Goal: Communication & Community: Answer question/provide support

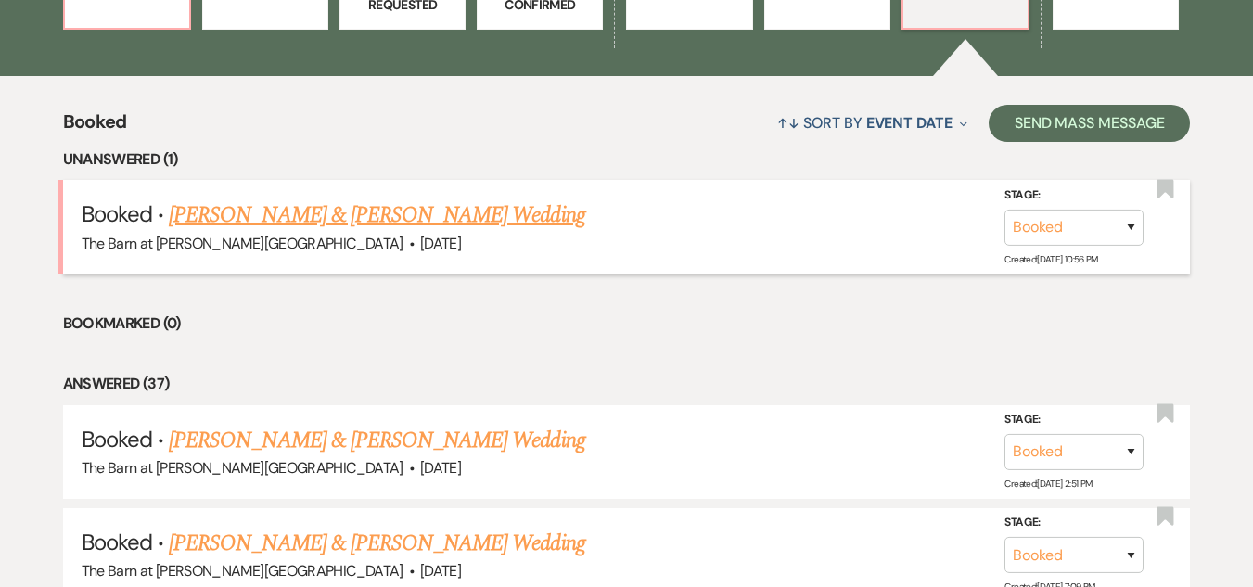
scroll to position [649, 0]
click at [387, 217] on link "[PERSON_NAME] & [PERSON_NAME] Wedding" at bounding box center [377, 214] width 416 height 33
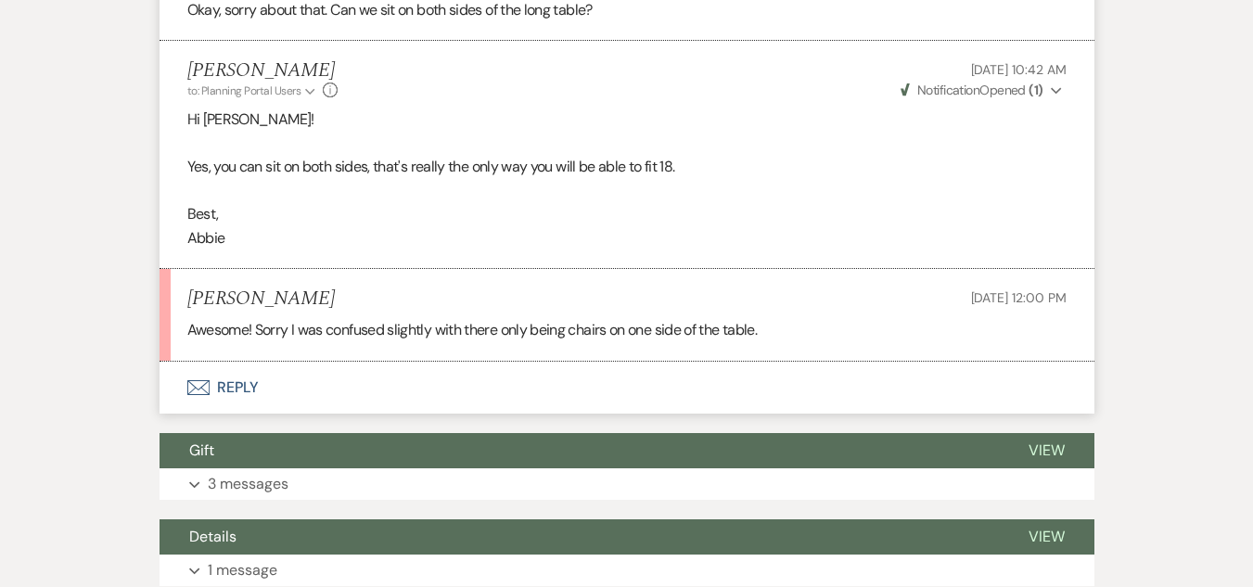
scroll to position [7514, 0]
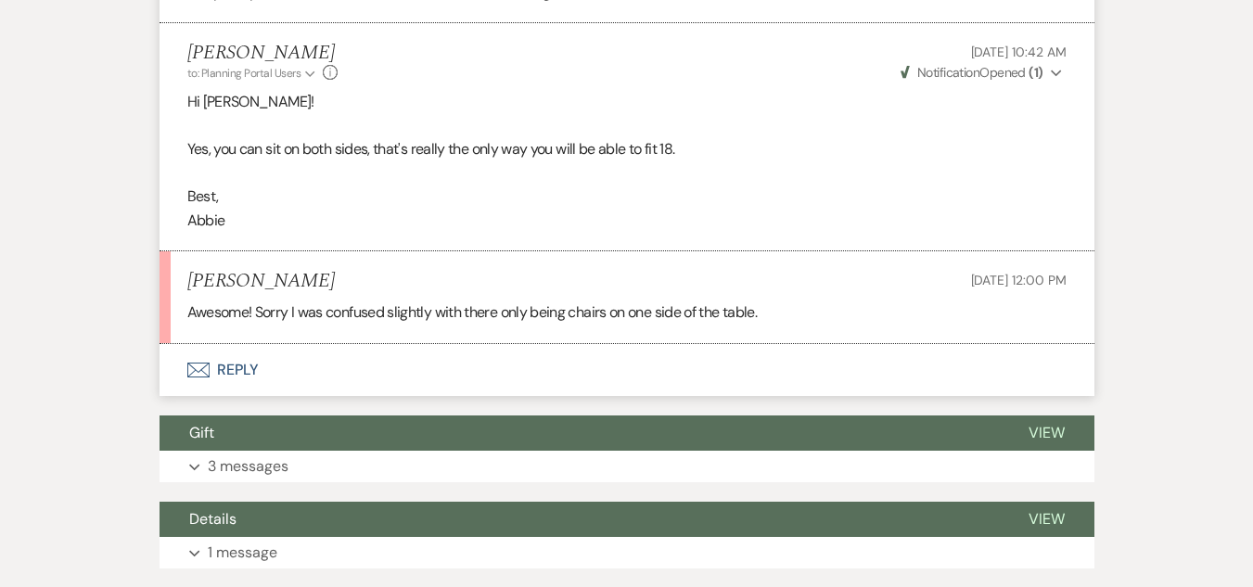
click at [234, 362] on button "Envelope Reply" at bounding box center [627, 370] width 935 height 52
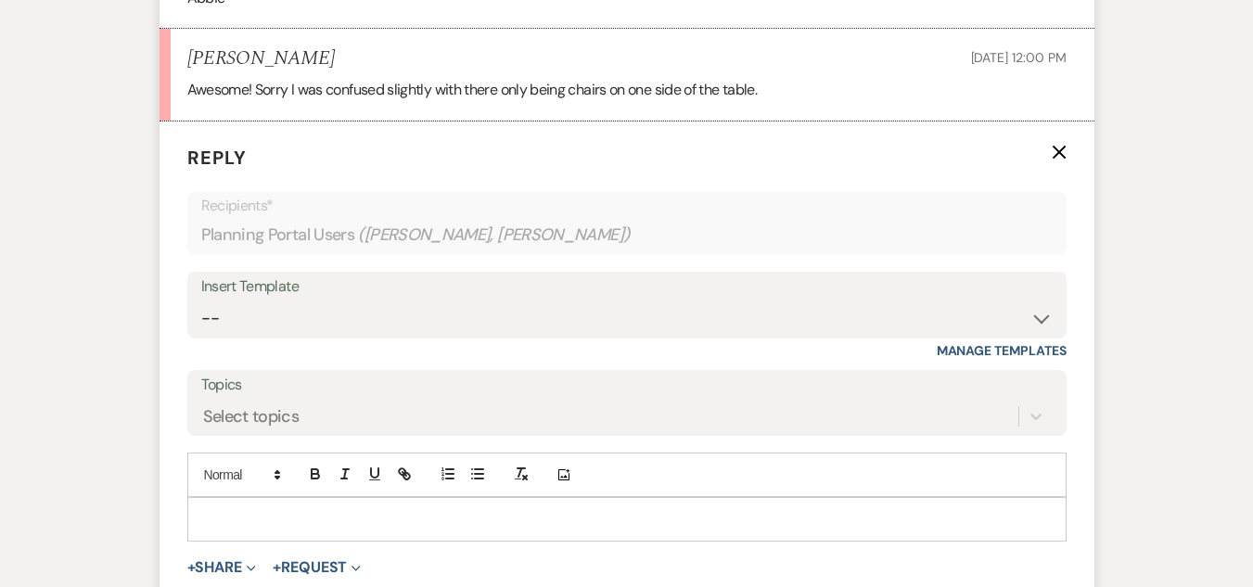
scroll to position [7756, 0]
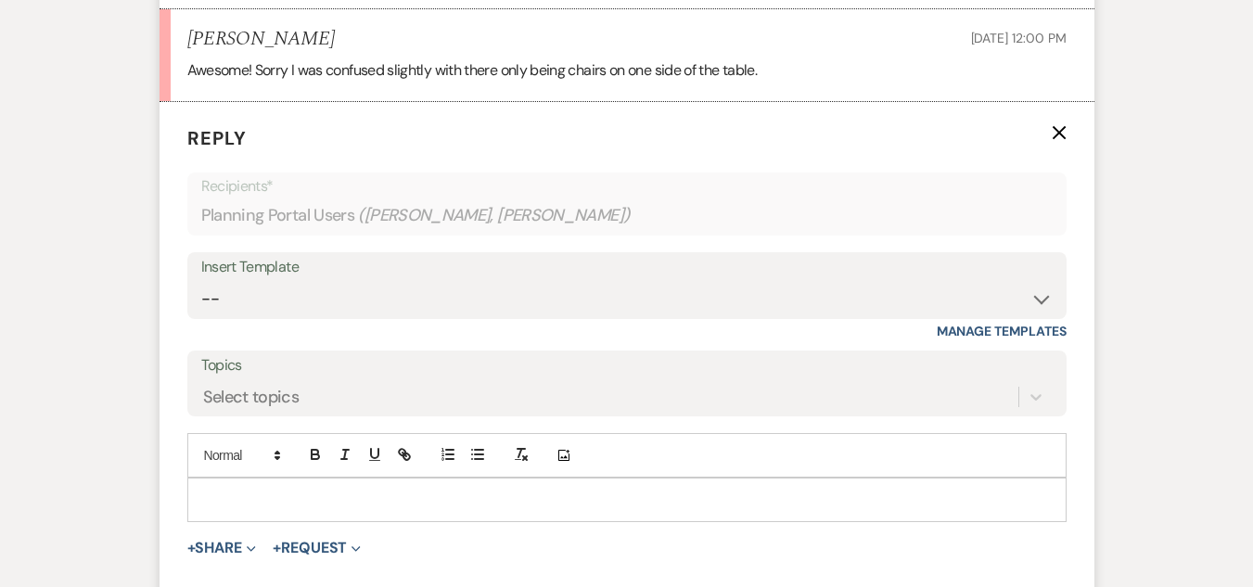
click at [428, 491] on p at bounding box center [627, 500] width 850 height 20
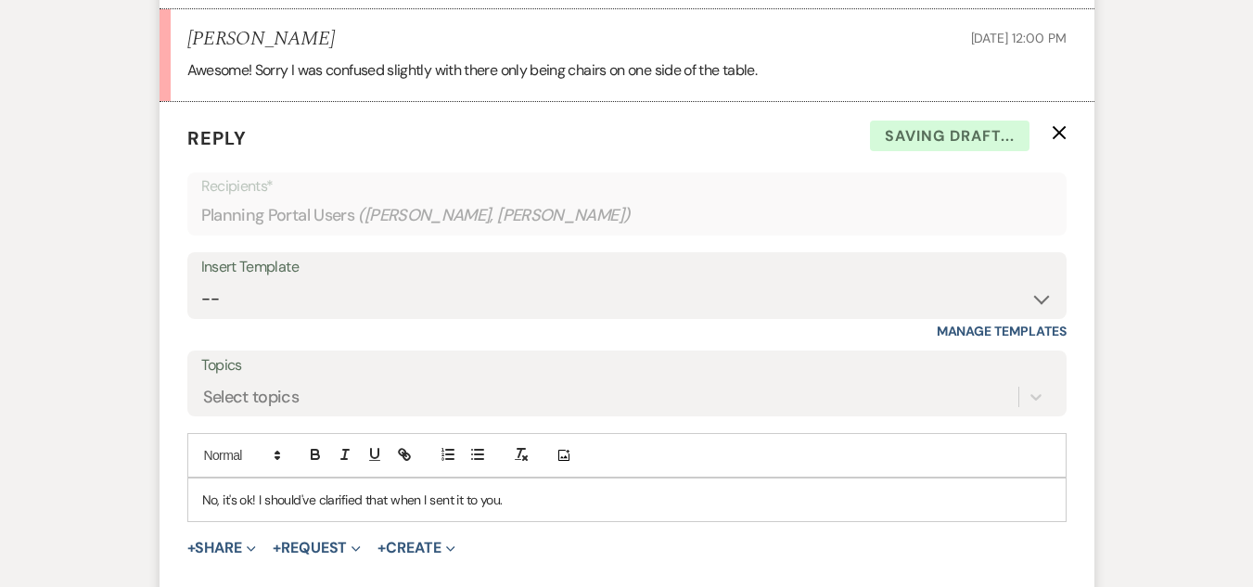
click at [567, 497] on p "No, it's ok! I should've clarified that when I sent it to you." at bounding box center [627, 500] width 850 height 20
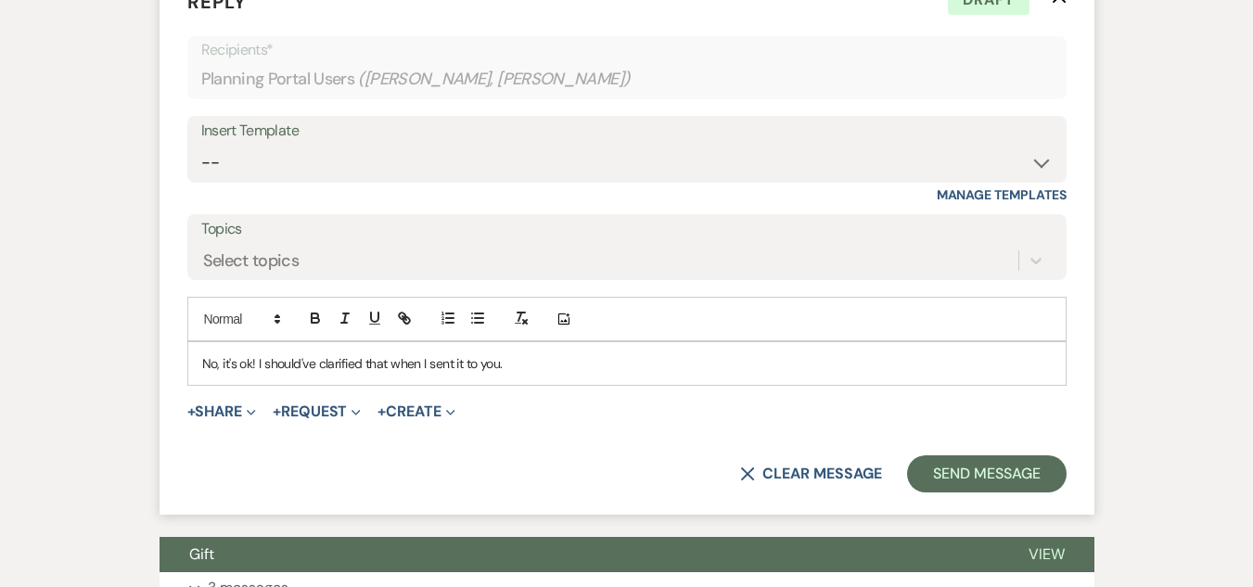
scroll to position [7941, 0]
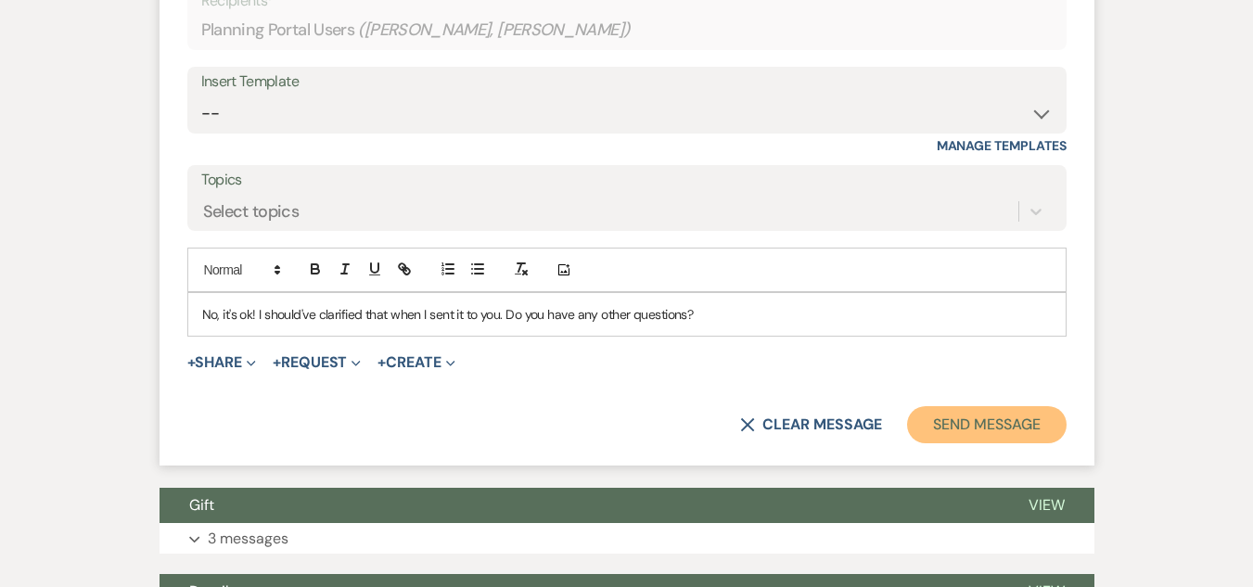
click at [1000, 419] on button "Send Message" at bounding box center [986, 424] width 159 height 37
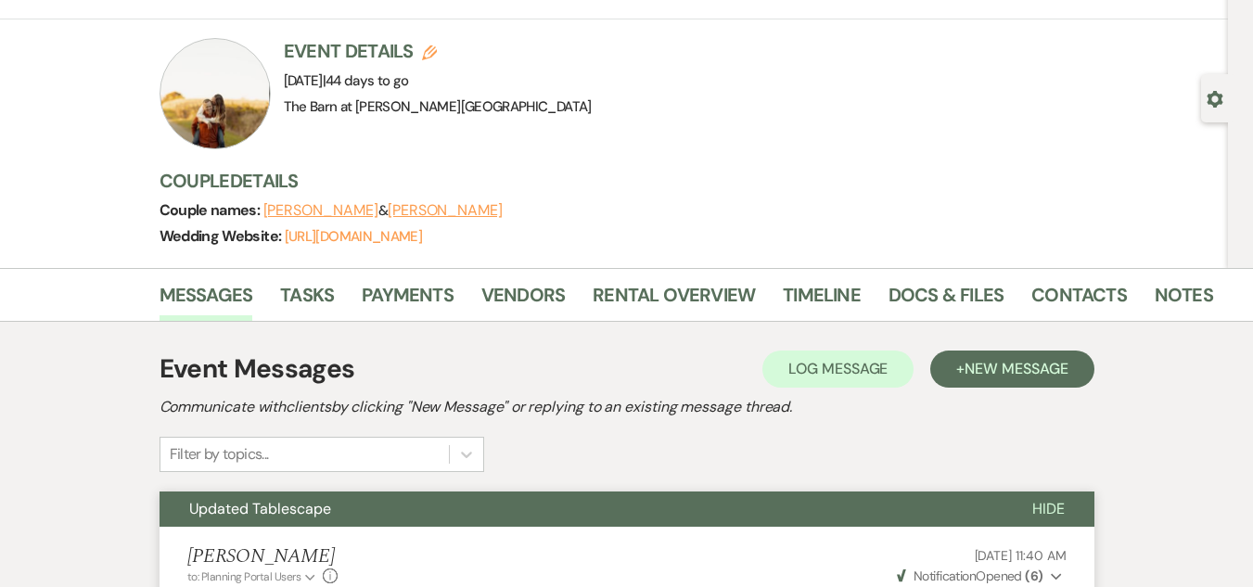
scroll to position [0, 0]
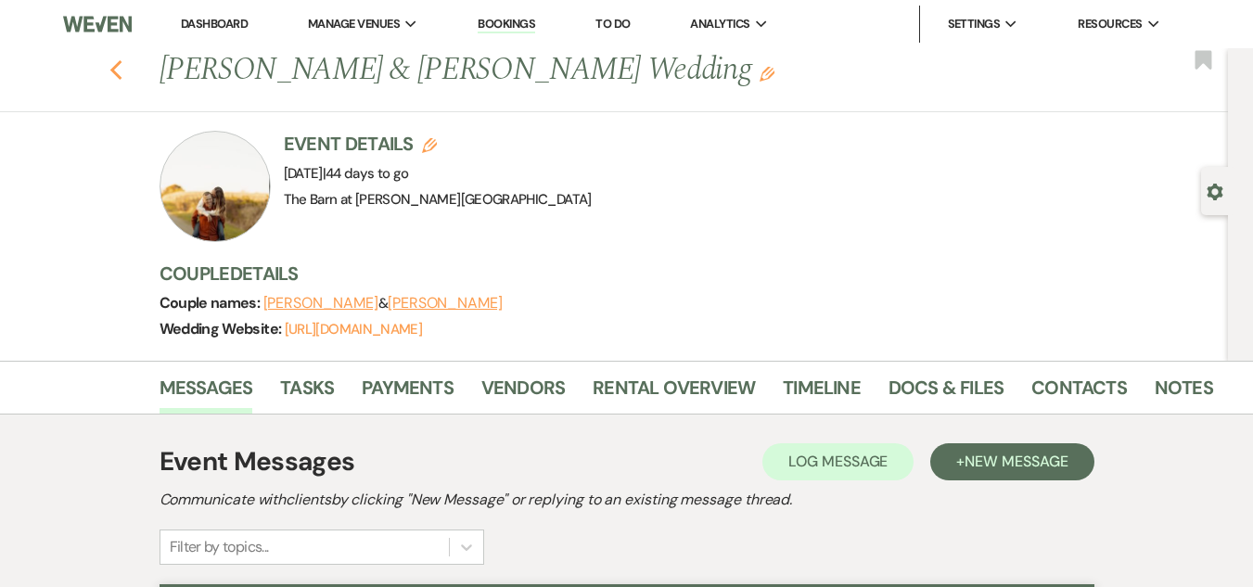
click at [121, 69] on use "button" at bounding box center [115, 70] width 12 height 20
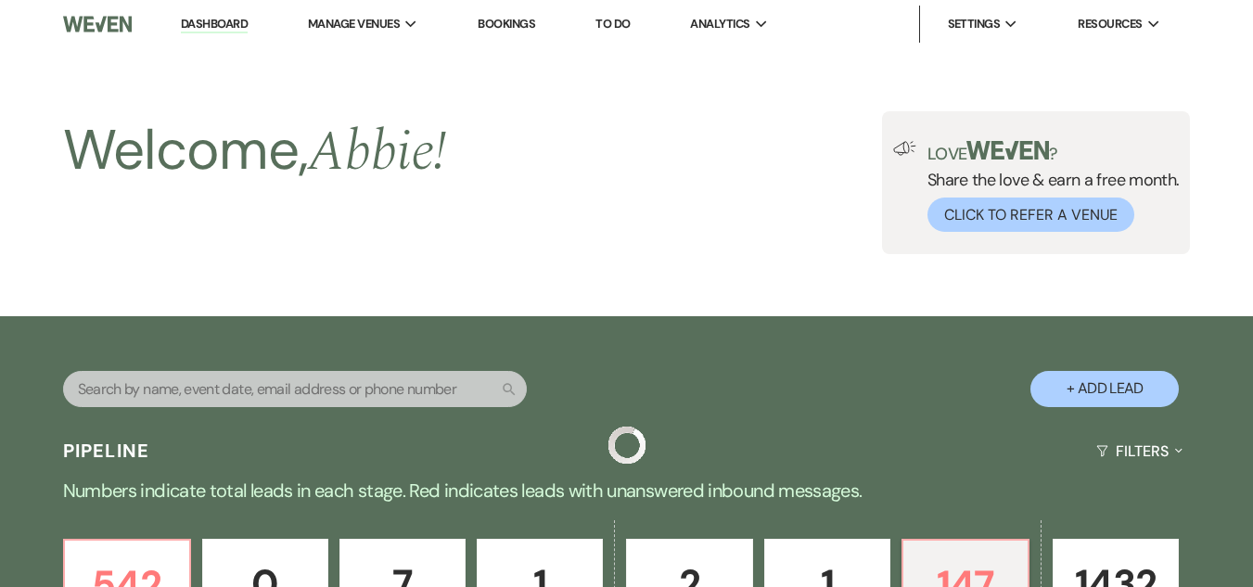
scroll to position [649, 0]
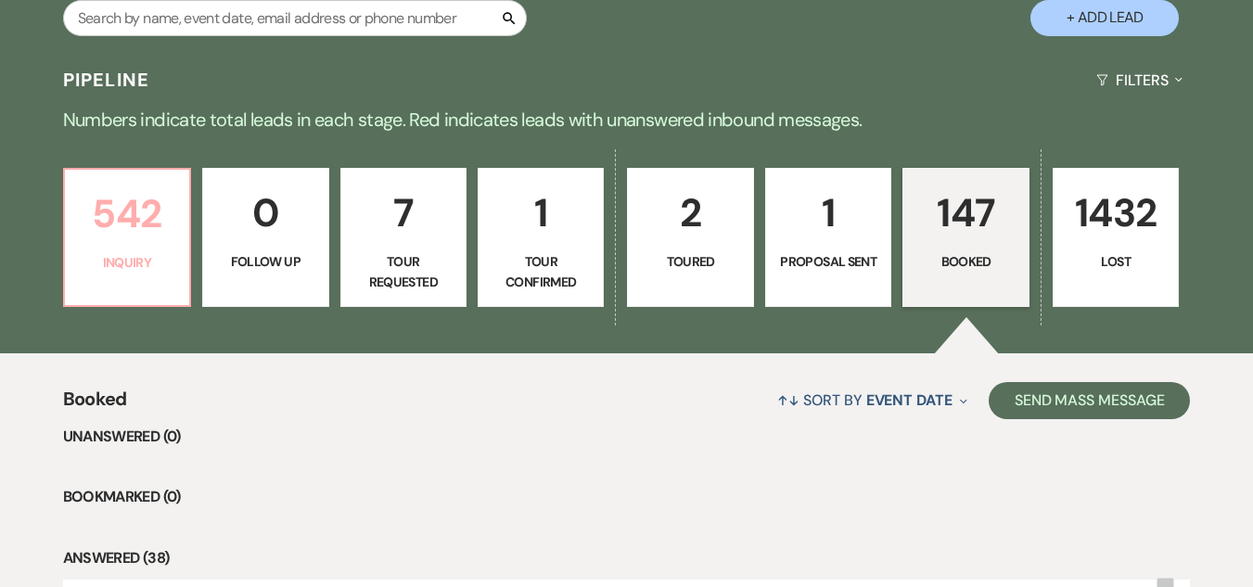
click at [123, 232] on p "542" at bounding box center [127, 214] width 102 height 62
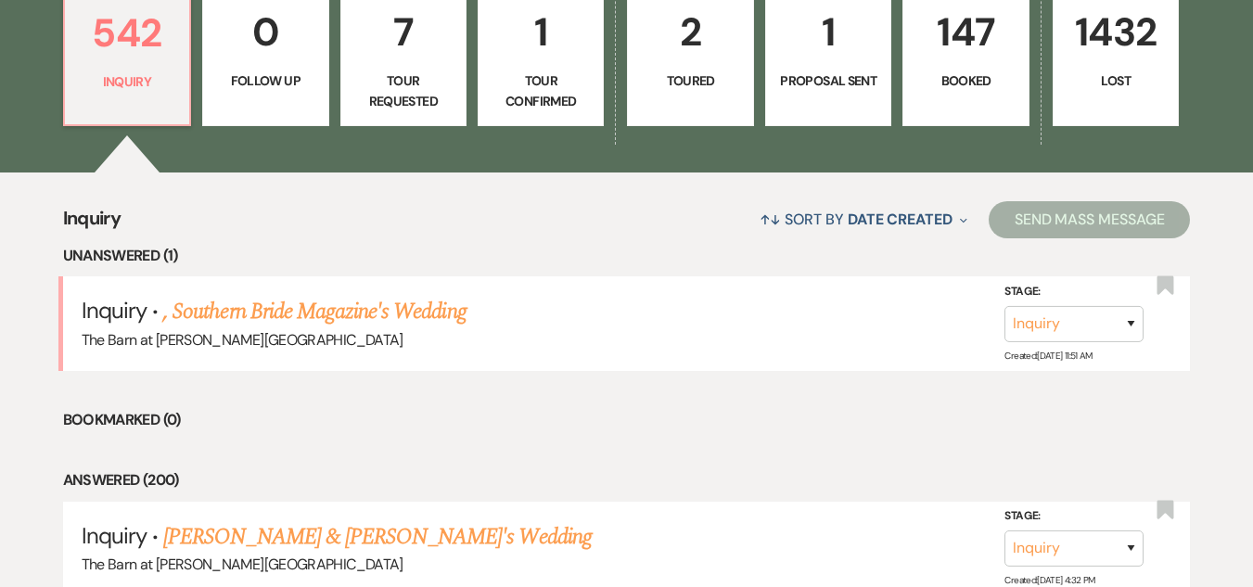
scroll to position [557, 0]
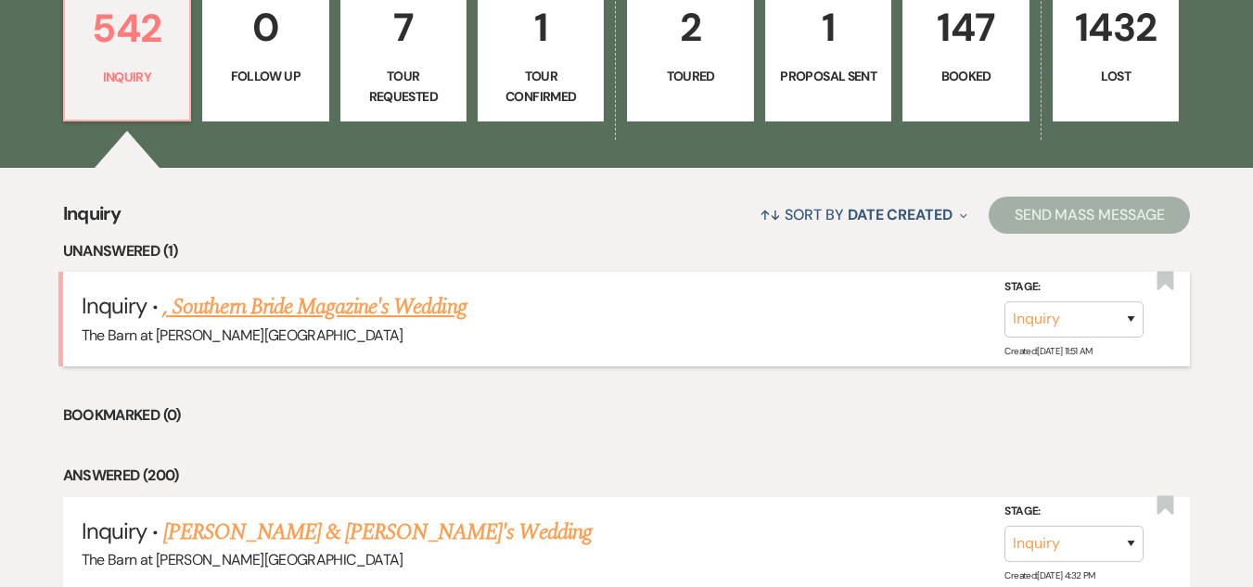
click at [432, 301] on link ", Southern Bride Magazine's Wedding" at bounding box center [314, 306] width 302 height 33
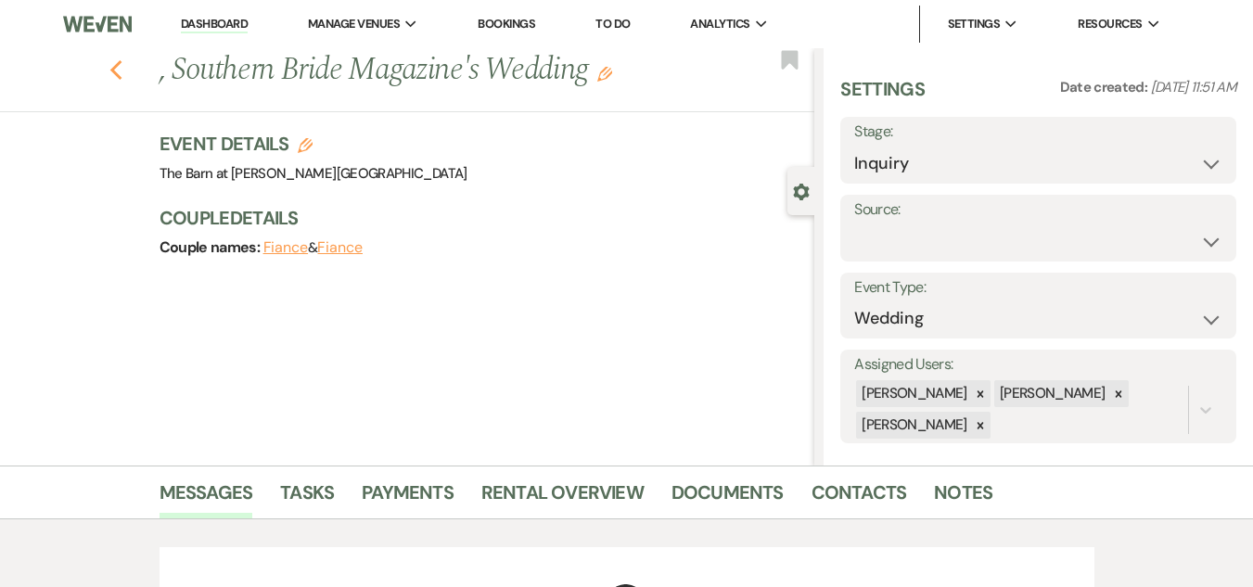
click at [119, 71] on use "button" at bounding box center [115, 70] width 12 height 20
